Goal: Find specific page/section: Find specific page/section

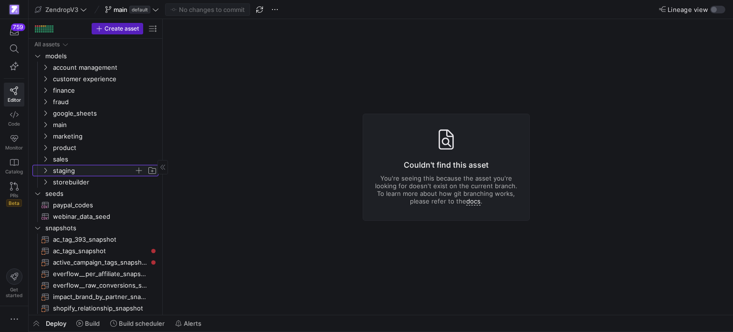
click at [42, 173] on y42-icon "Press SPACE to select this row." at bounding box center [46, 171] width 8 height 8
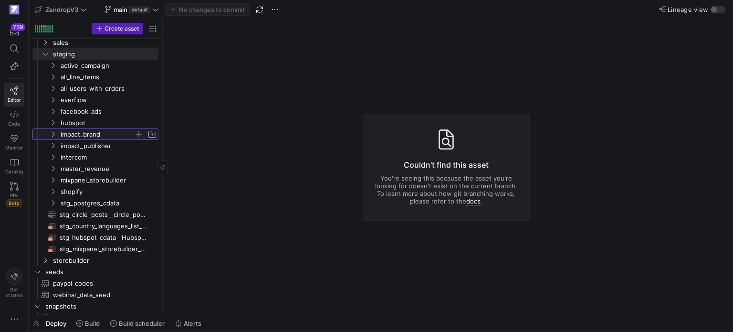
click at [53, 131] on icon "Press SPACE to select this row." at bounding box center [53, 134] width 7 height 6
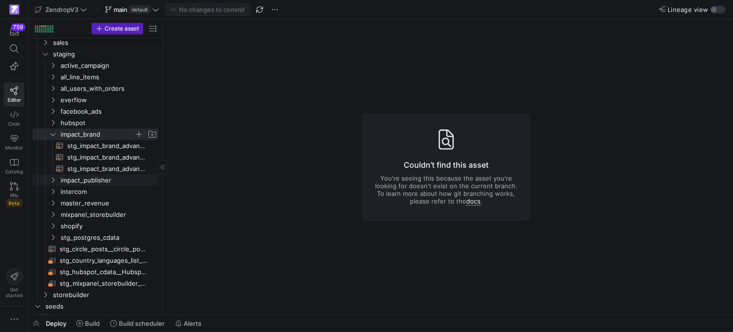
click at [48, 180] on span "impact_publisher" at bounding box center [103, 180] width 110 height 10
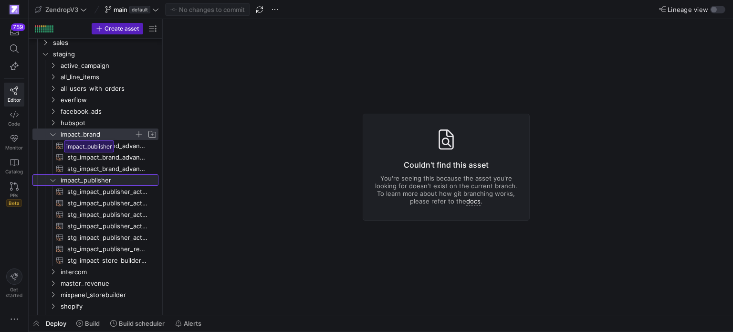
drag, startPoint x: 50, startPoint y: 182, endPoint x: 46, endPoint y: 133, distance: 49.3
click at [46, 133] on div "Press SPACE to select this row." at bounding box center [39, 133] width 15 height 11
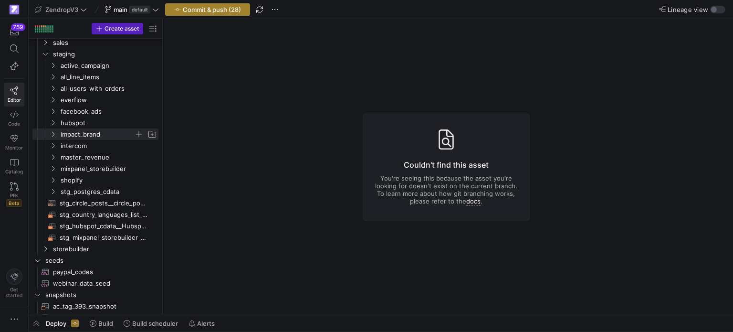
click at [236, 4] on span "button" at bounding box center [208, 9] width 84 height 11
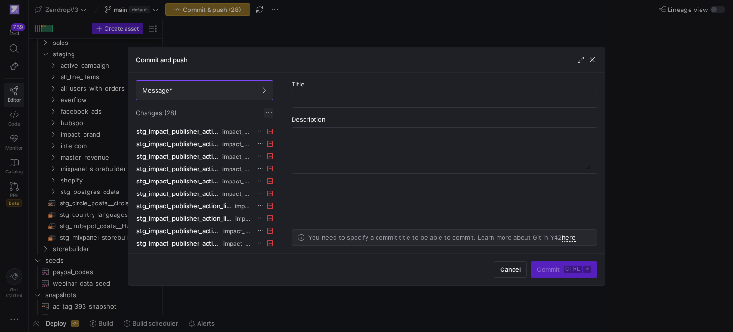
click at [269, 116] on span at bounding box center [269, 113] width 10 height 10
click at [289, 145] on button "Discard all changes" at bounding box center [303, 140] width 78 height 15
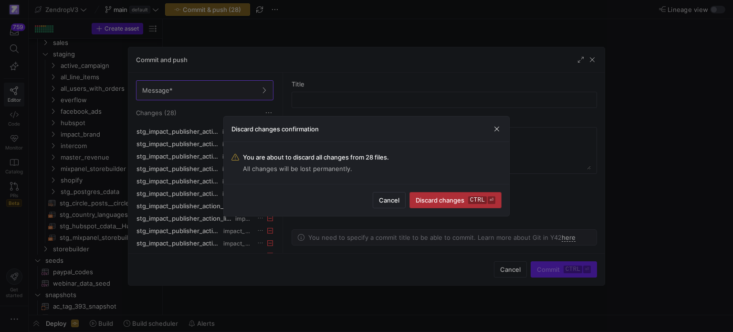
click at [449, 195] on span "submit" at bounding box center [455, 199] width 91 height 15
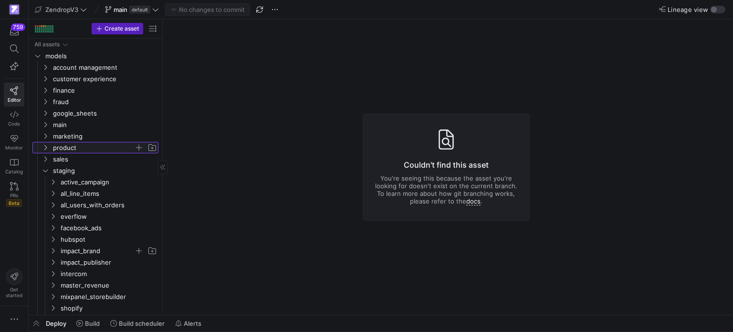
click at [44, 145] on icon "Press SPACE to select this row." at bounding box center [45, 148] width 7 height 6
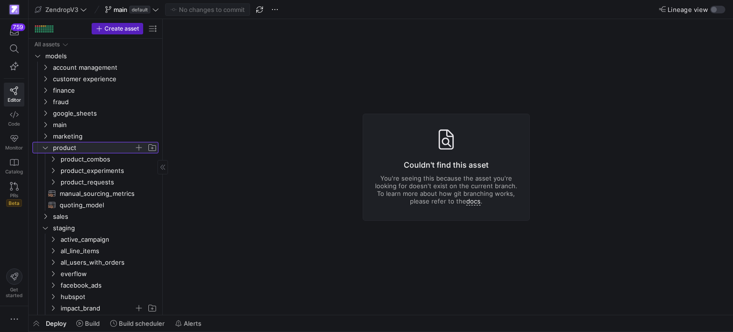
click at [44, 145] on icon at bounding box center [45, 148] width 7 height 6
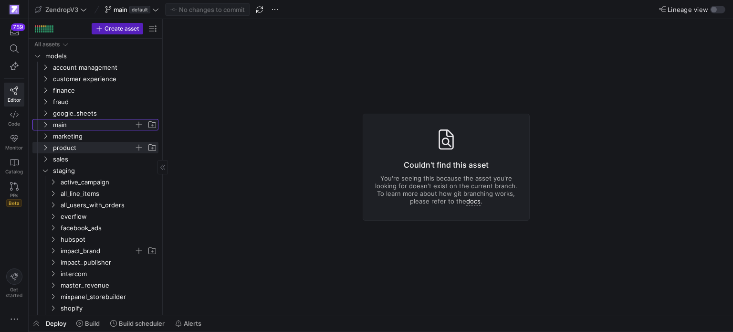
click at [45, 127] on y42-icon "Press SPACE to select this row." at bounding box center [46, 125] width 8 height 8
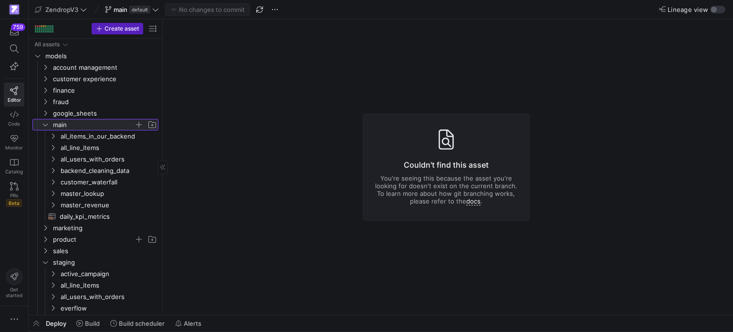
click at [45, 127] on y42-icon at bounding box center [46, 125] width 8 height 8
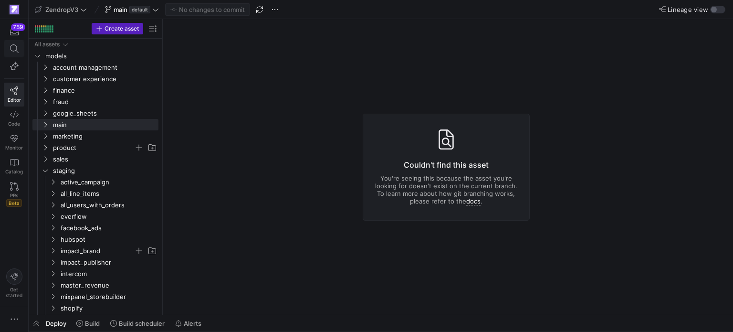
click at [13, 49] on icon at bounding box center [14, 48] width 9 height 9
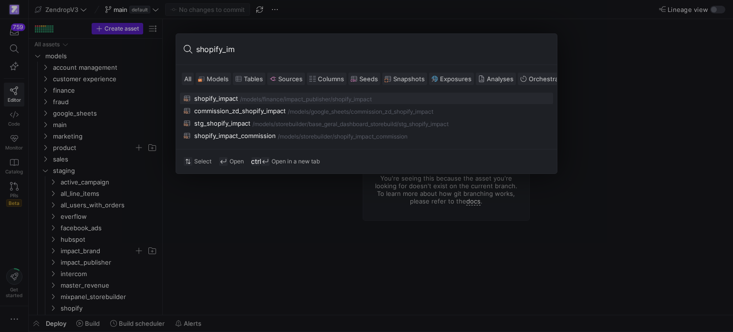
type input "shopify_im"
click at [224, 103] on button "shopify_impact /models/ finance/impact_publisher /shopify_impact" at bounding box center [366, 98] width 373 height 11
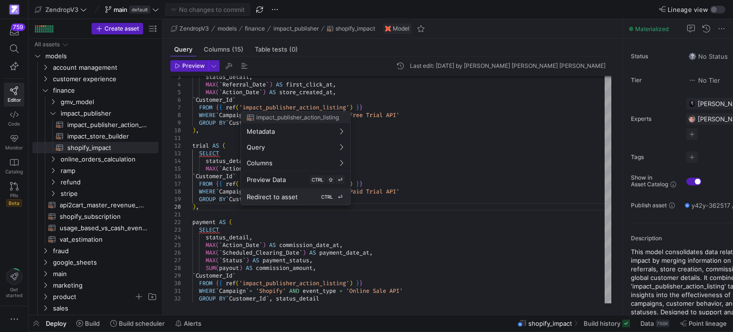
click at [284, 195] on span "Redirect to asset" at bounding box center [272, 197] width 51 height 8
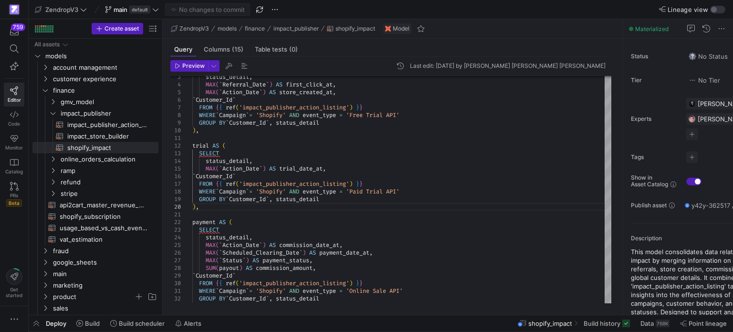
type textarea "{{ config( materialized = 'table' ) }} SELECT * FROM {{ ref('stg_impact_publish…"
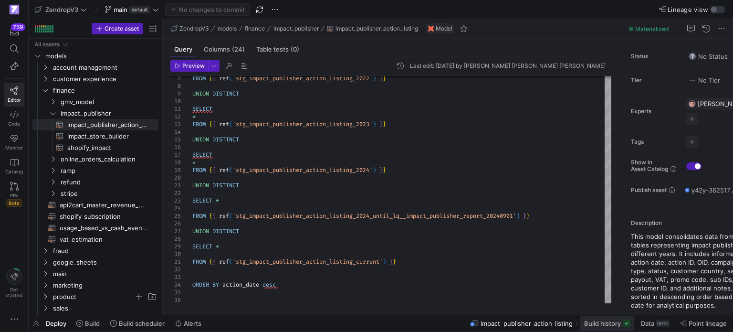
click at [597, 316] on span at bounding box center [607, 322] width 54 height 15
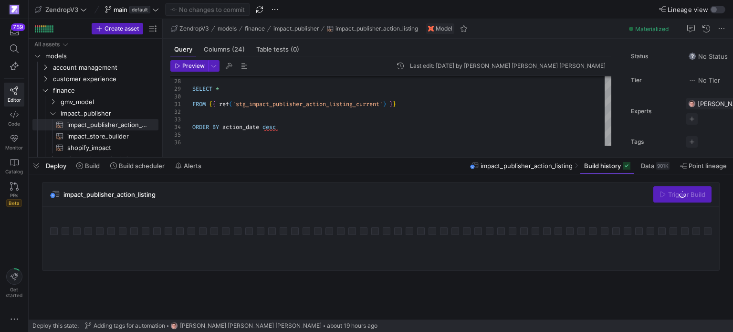
click at [503, 205] on div "impact_publisher_action_listing Trigger Build" at bounding box center [380, 194] width 677 height 24
